Goal: Task Accomplishment & Management: Manage account settings

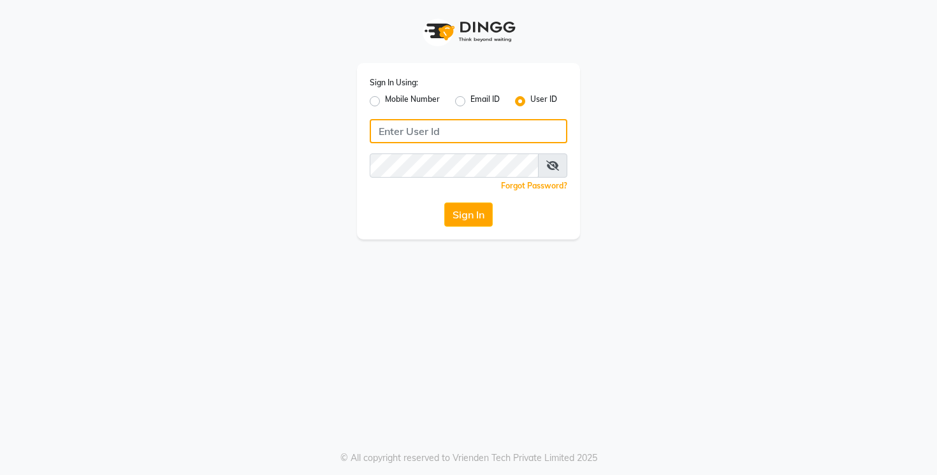
click at [380, 127] on input "Username" at bounding box center [469, 131] width 198 height 24
type input "thehairbar"
click at [458, 215] on button "Sign In" at bounding box center [468, 215] width 48 height 24
